Goal: Information Seeking & Learning: Learn about a topic

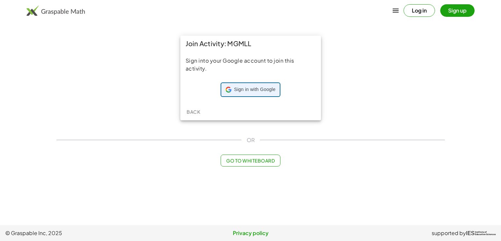
click at [248, 93] on span "Sign in with Google" at bounding box center [254, 89] width 41 height 7
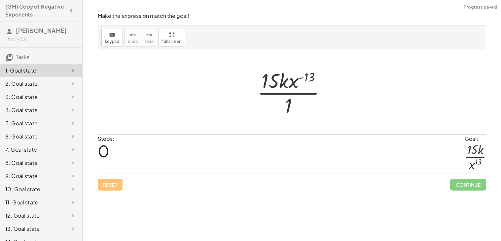
click at [311, 79] on div at bounding box center [294, 92] width 80 height 51
drag, startPoint x: 310, startPoint y: 79, endPoint x: 302, endPoint y: 106, distance: 28.1
click at [302, 106] on div at bounding box center [294, 92] width 80 height 51
drag, startPoint x: 297, startPoint y: 84, endPoint x: 298, endPoint y: 95, distance: 10.3
click at [298, 95] on div at bounding box center [294, 92] width 80 height 51
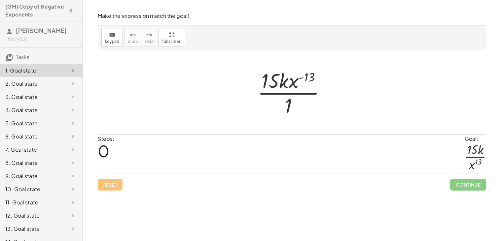
drag, startPoint x: 298, startPoint y: 88, endPoint x: 297, endPoint y: 98, distance: 9.2
click at [297, 98] on div at bounding box center [294, 92] width 80 height 51
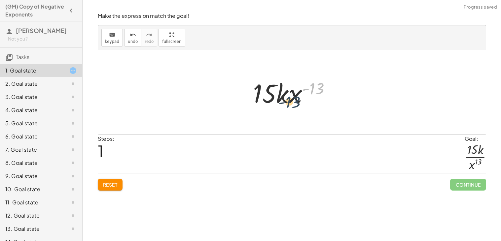
drag, startPoint x: 313, startPoint y: 92, endPoint x: 284, endPoint y: 113, distance: 35.2
click at [284, 113] on div "· 15 · k · x ( - 13 ) · 1 ( - 13 ) · 15 · k · x ( - 13 )" at bounding box center [291, 92] width 387 height 84
drag, startPoint x: 291, startPoint y: 99, endPoint x: 263, endPoint y: 122, distance: 35.9
click at [263, 122] on div "· 15 · k · x ( - 13 ) · 1 · x ( - 13 ) · 15 · k · x ( - 13 )" at bounding box center [291, 92] width 387 height 84
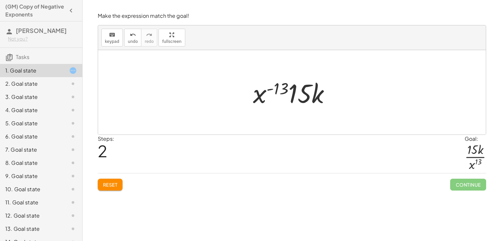
click at [109, 183] on span "Reset" at bounding box center [110, 185] width 15 height 6
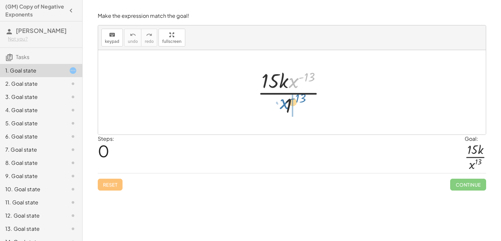
drag, startPoint x: 296, startPoint y: 82, endPoint x: 287, endPoint y: 104, distance: 22.9
click at [287, 104] on div at bounding box center [294, 92] width 80 height 51
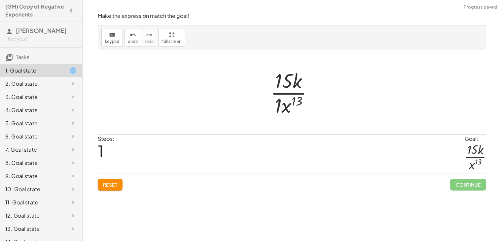
click at [282, 108] on div at bounding box center [294, 92] width 55 height 51
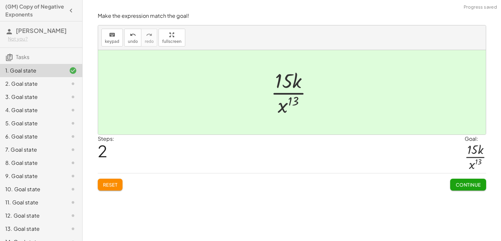
click at [466, 183] on span "Continue" at bounding box center [467, 185] width 25 height 6
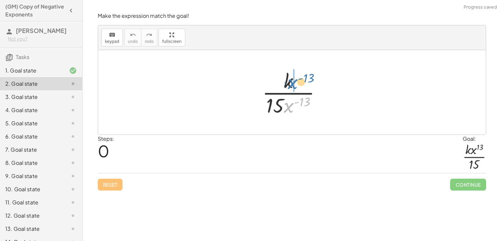
drag, startPoint x: 292, startPoint y: 108, endPoint x: 296, endPoint y: 83, distance: 25.1
click at [296, 83] on div at bounding box center [294, 92] width 71 height 51
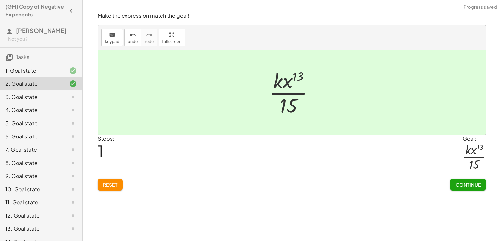
click at [297, 78] on div at bounding box center [294, 92] width 57 height 51
click at [479, 185] on span "Continue" at bounding box center [467, 185] width 25 height 6
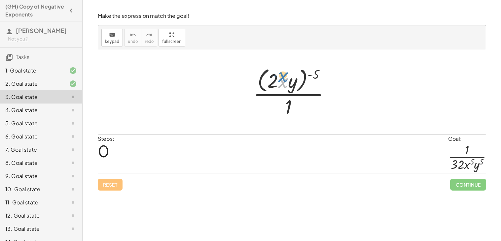
drag, startPoint x: 287, startPoint y: 81, endPoint x: 287, endPoint y: 74, distance: 6.3
click at [287, 74] on div at bounding box center [294, 92] width 88 height 54
click at [277, 80] on div at bounding box center [294, 92] width 88 height 54
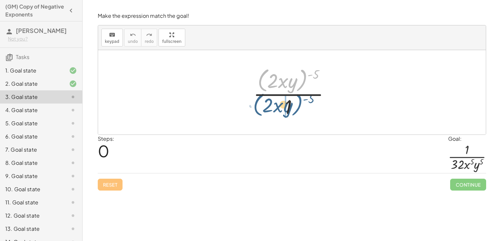
drag, startPoint x: 298, startPoint y: 72, endPoint x: 291, endPoint y: 99, distance: 27.9
click at [291, 99] on div at bounding box center [294, 92] width 88 height 54
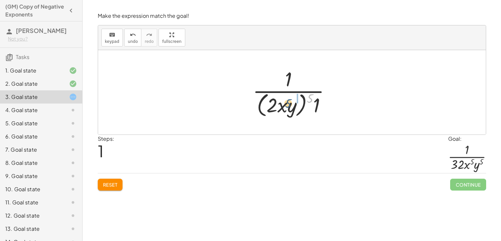
drag, startPoint x: 310, startPoint y: 96, endPoint x: 288, endPoint y: 102, distance: 23.2
click at [288, 102] on div at bounding box center [294, 92] width 90 height 54
click at [288, 102] on div at bounding box center [294, 92] width 83 height 51
click at [272, 102] on div at bounding box center [294, 92] width 83 height 51
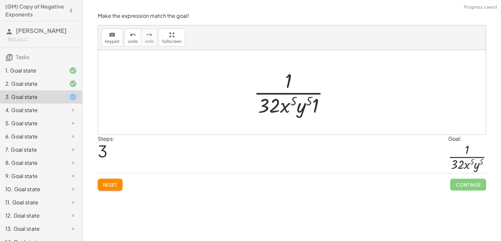
click at [288, 104] on div at bounding box center [294, 92] width 88 height 51
click at [313, 108] on div at bounding box center [294, 92] width 88 height 51
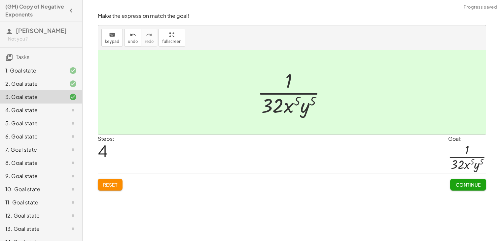
click at [477, 186] on span "Continue" at bounding box center [467, 185] width 25 height 6
